Goal: Complete application form

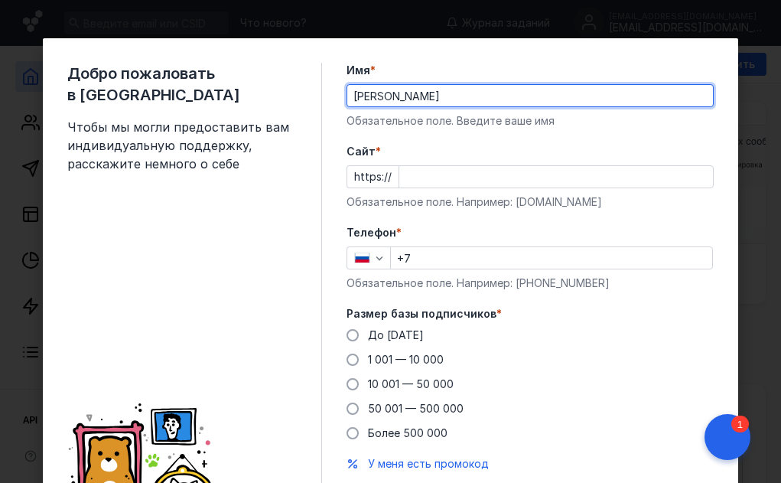
type input "[PERSON_NAME]"
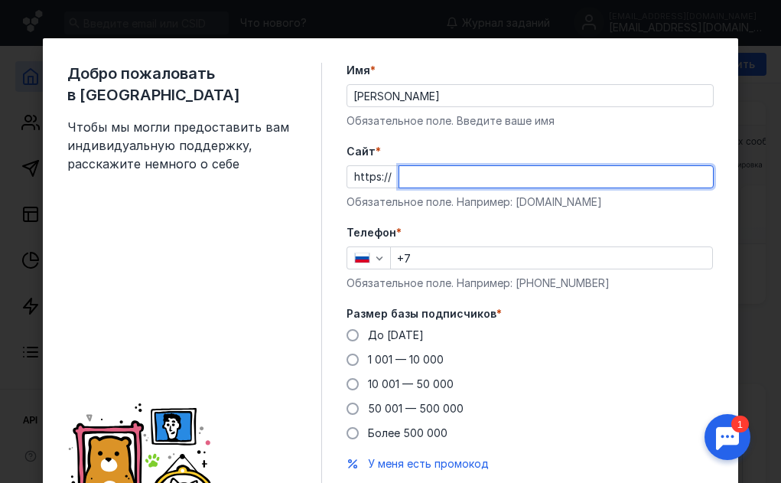
click at [415, 173] on input "Cайт *" at bounding box center [556, 176] width 314 height 21
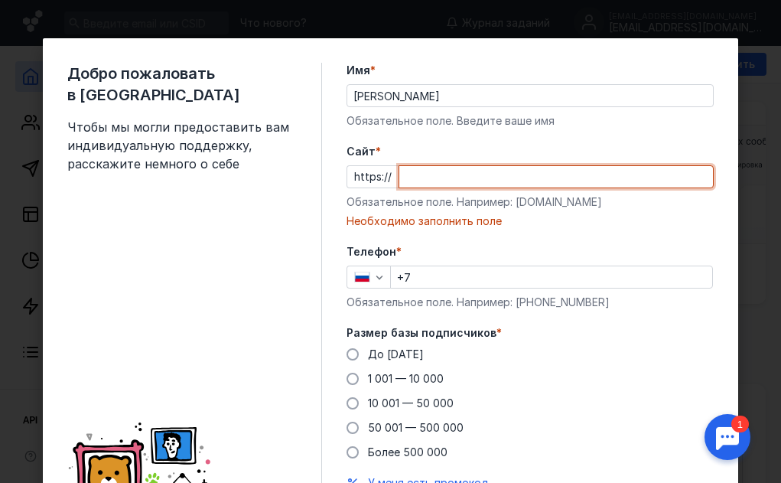
click at [477, 168] on input "Cайт *" at bounding box center [556, 176] width 314 height 21
paste input "[DOMAIN_NAME]"
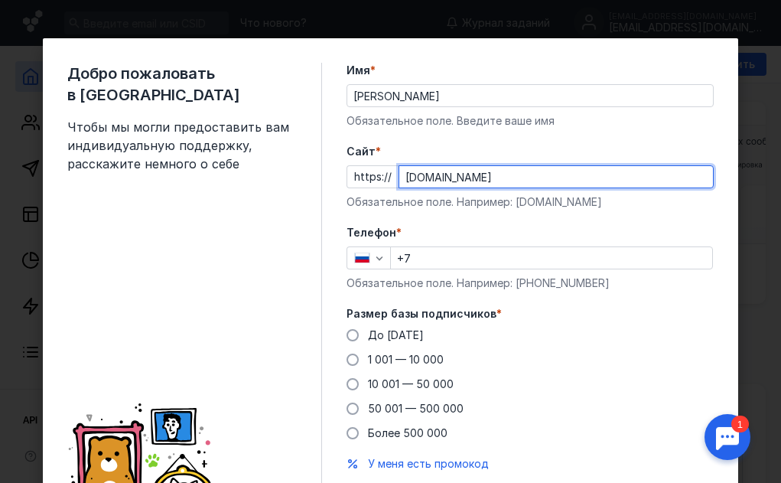
type input "[DOMAIN_NAME]"
click at [444, 255] on input "+7" at bounding box center [551, 257] width 321 height 21
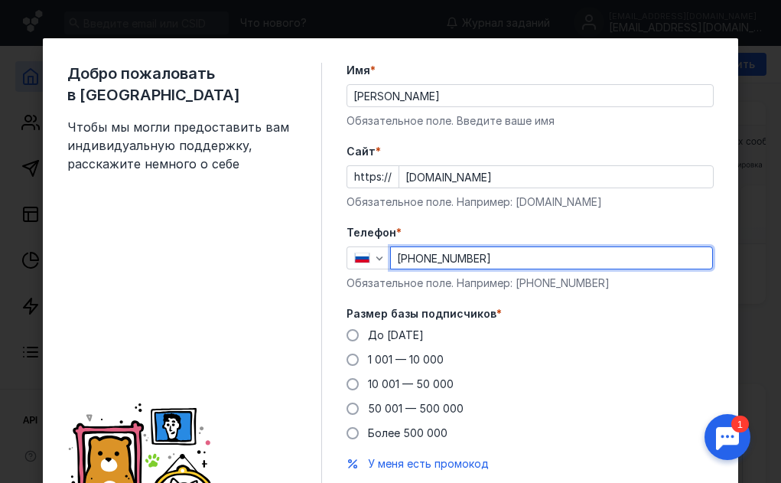
click at [427, 259] on input "[PHONE_NUMBER]" at bounding box center [551, 257] width 321 height 21
type input "[PHONE_NUMBER]"
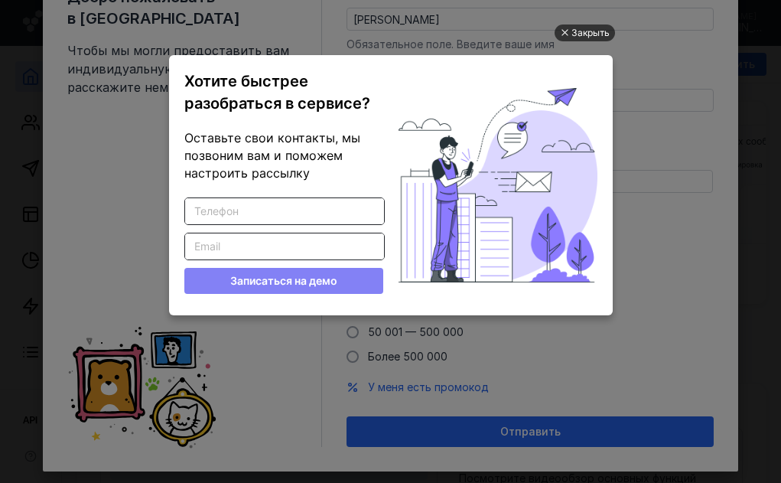
click at [592, 31] on div "Закрыть" at bounding box center [590, 32] width 38 height 17
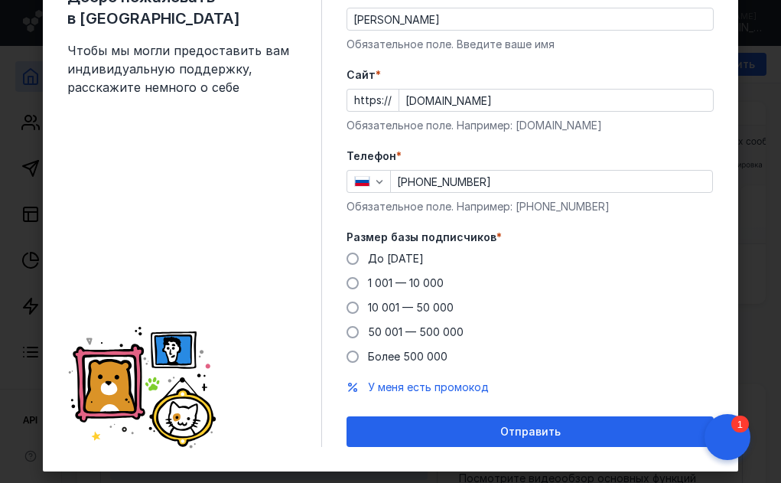
scroll to position [103, 0]
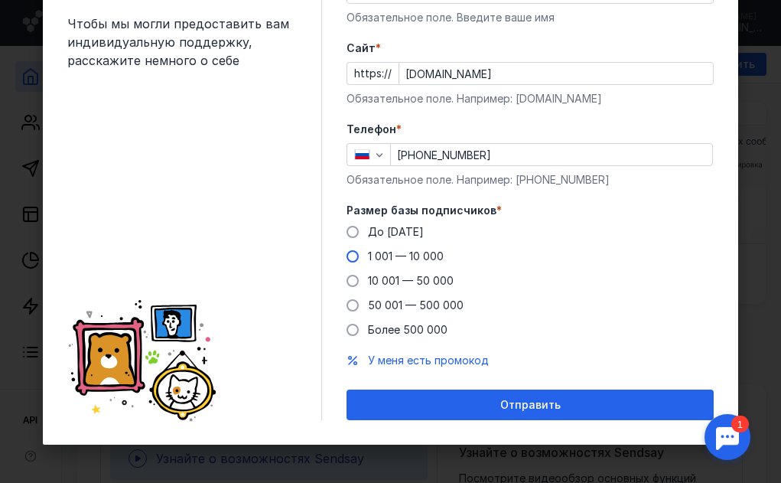
click at [346, 256] on span at bounding box center [352, 256] width 12 height 12
click at [0, 0] on input "1 001 — 10 000" at bounding box center [0, 0] width 0 height 0
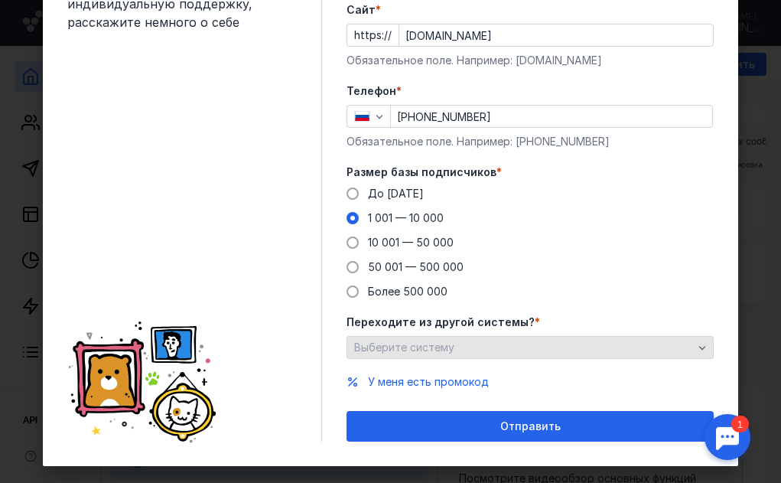
scroll to position [163, 0]
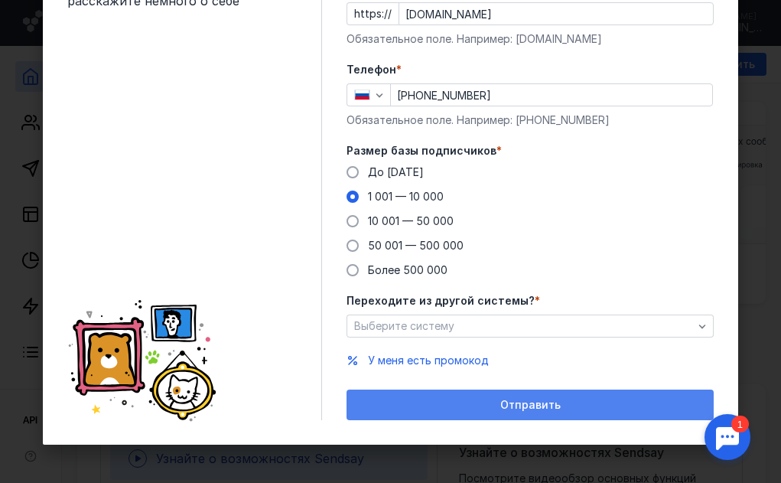
click at [521, 405] on span "Отправить" at bounding box center [530, 404] width 60 height 13
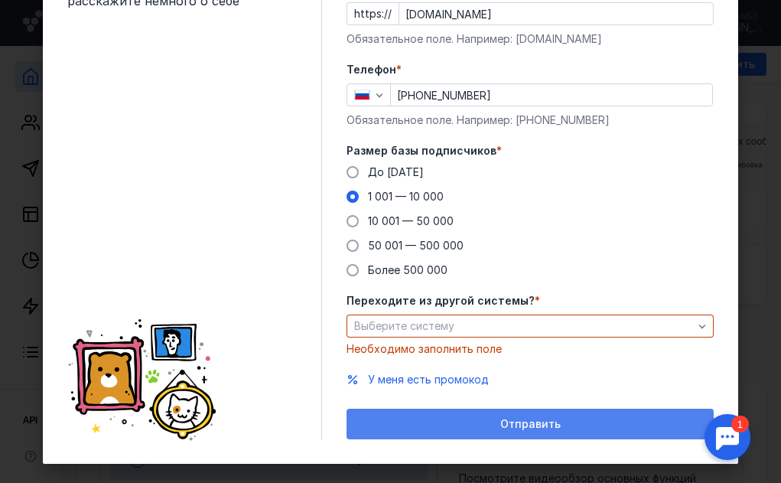
scroll to position [182, 0]
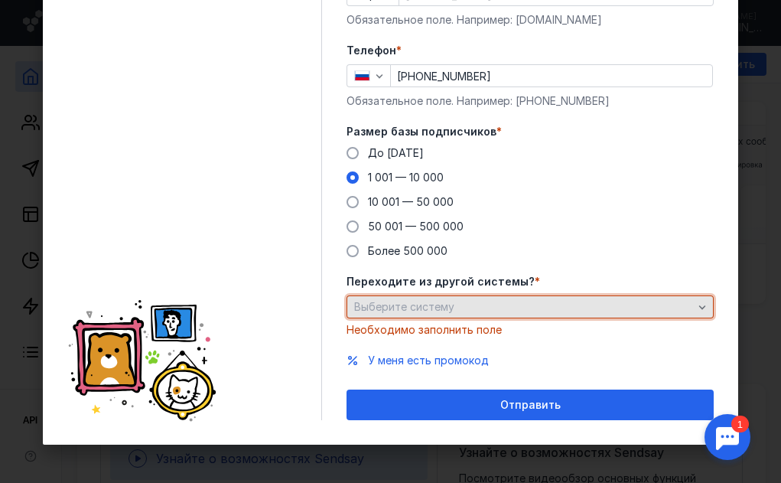
click at [417, 307] on span "Выберите систему" at bounding box center [404, 306] width 100 height 13
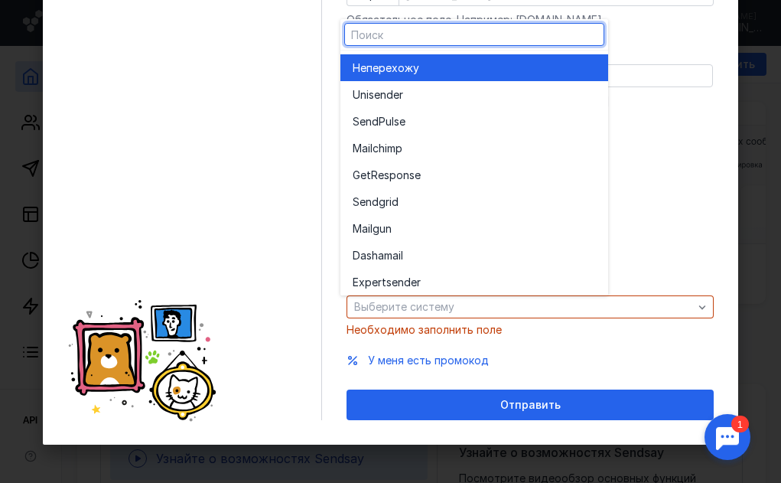
click at [390, 71] on span "перехожу" at bounding box center [392, 67] width 53 height 15
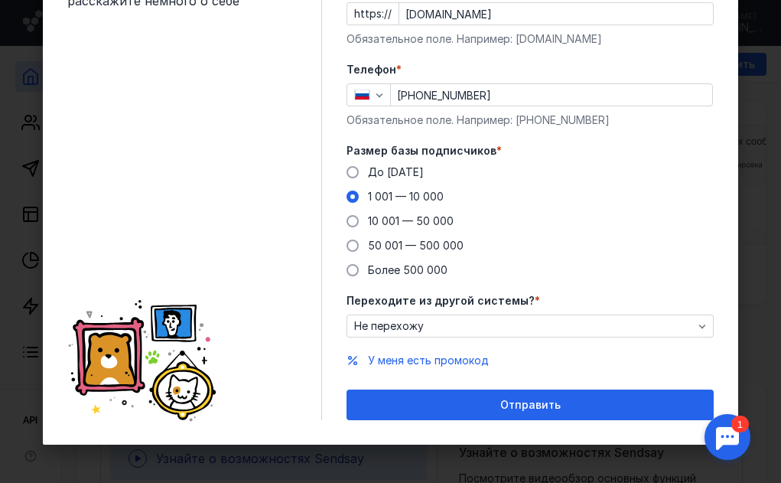
scroll to position [163, 0]
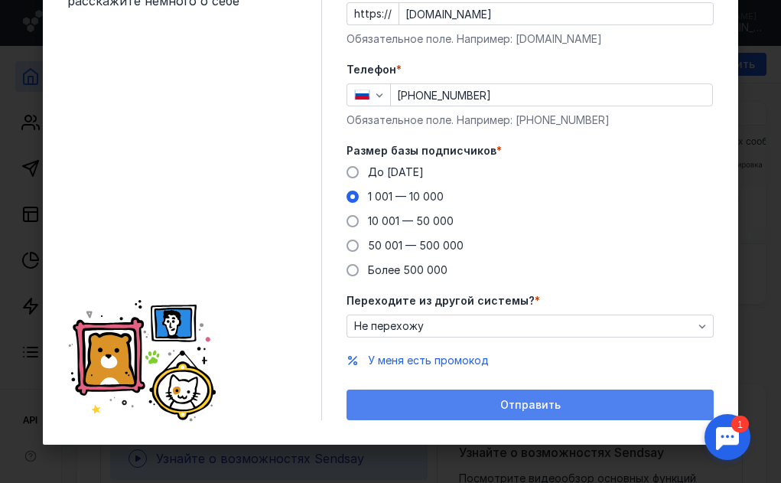
click at [528, 405] on span "Отправить" at bounding box center [530, 404] width 60 height 13
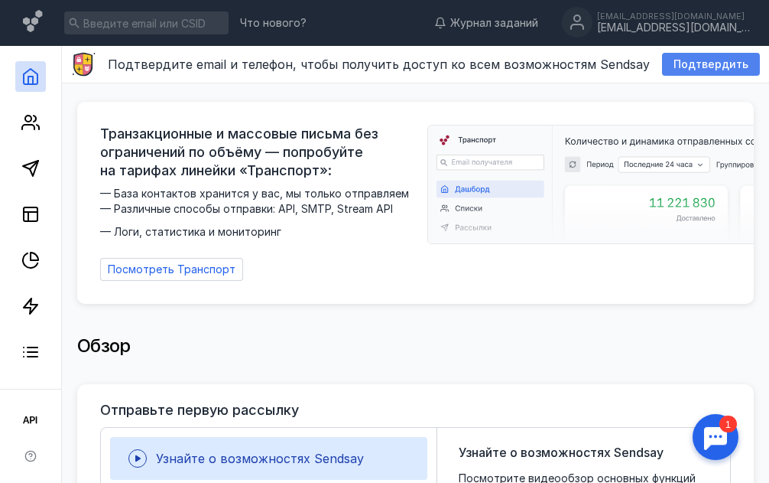
click at [688, 63] on span "Подтвердить" at bounding box center [711, 64] width 75 height 13
